Goal: Information Seeking & Learning: Find specific fact

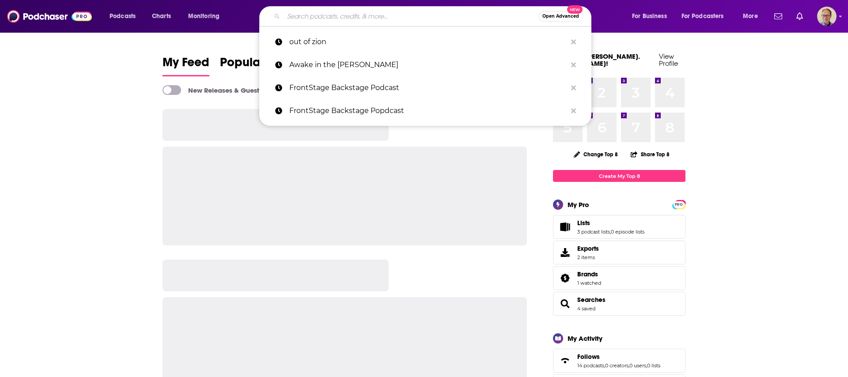
click at [341, 16] on input "Search podcasts, credits, & more..." at bounding box center [411, 16] width 255 height 14
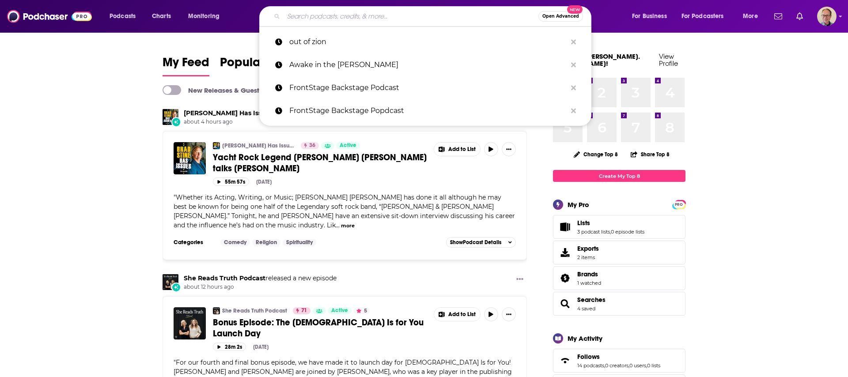
paste input "The Encounter Grace Podcast"
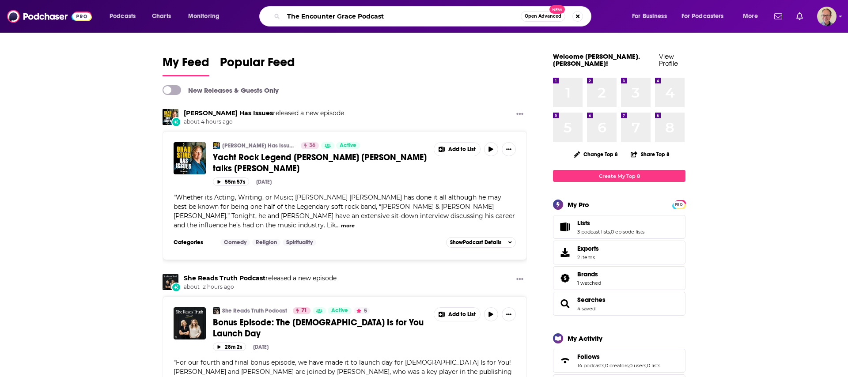
type input "The Encounter Grace Podcast"
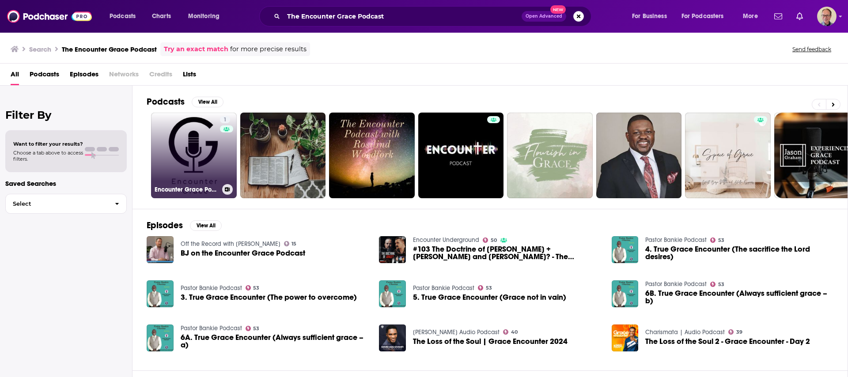
click at [197, 146] on link "1 Encounter Grace Podcast" at bounding box center [194, 156] width 86 height 86
